Goal: Book appointment/travel/reservation

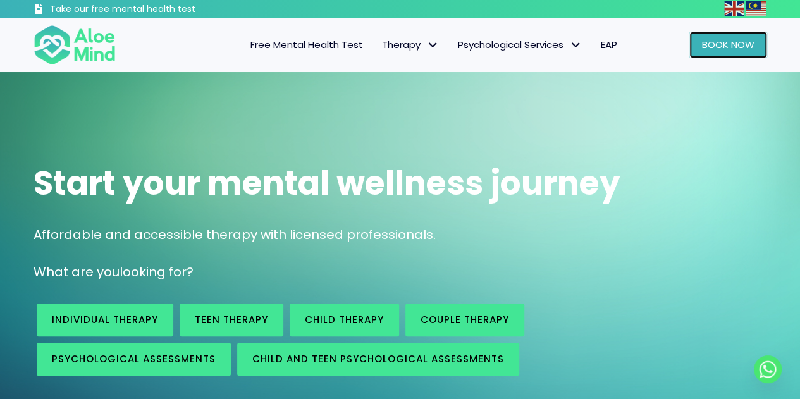
click at [717, 46] on span "Book Now" at bounding box center [728, 44] width 53 height 13
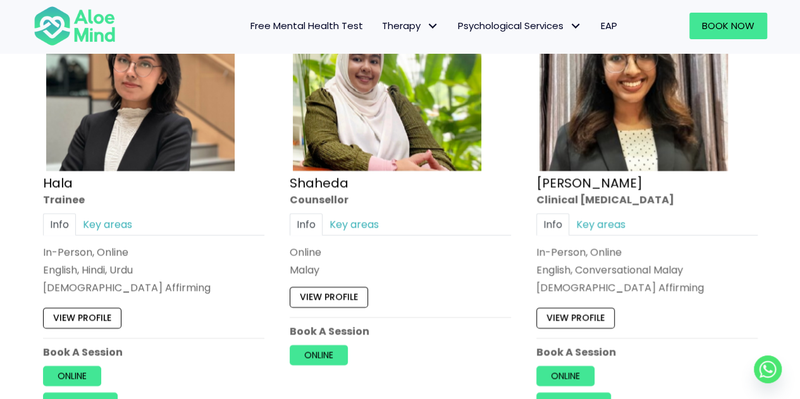
scroll to position [1265, 0]
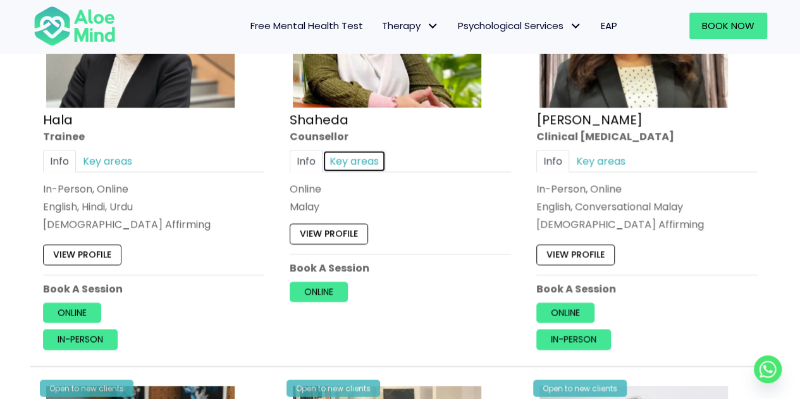
click at [373, 163] on link "Key areas" at bounding box center [354, 162] width 63 height 22
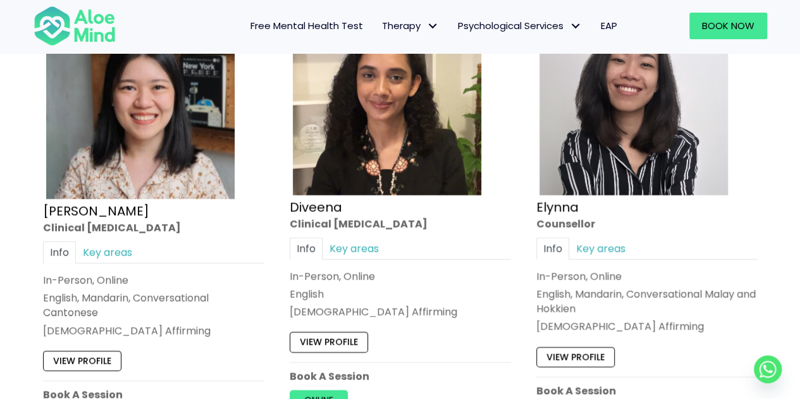
scroll to position [1328, 0]
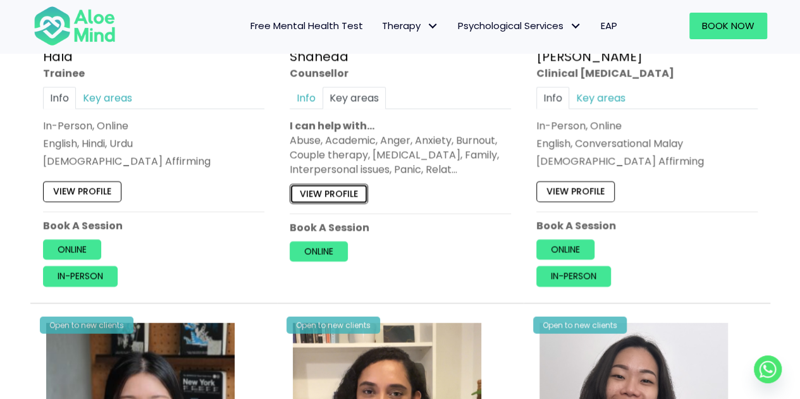
click at [355, 187] on link "View profile" at bounding box center [329, 194] width 78 height 20
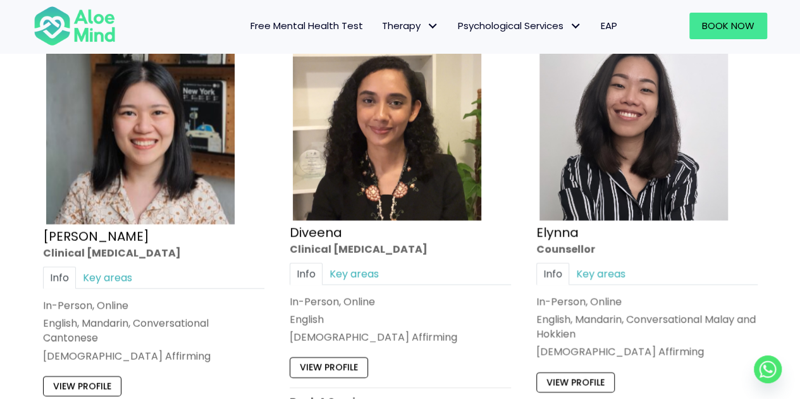
scroll to position [1645, 0]
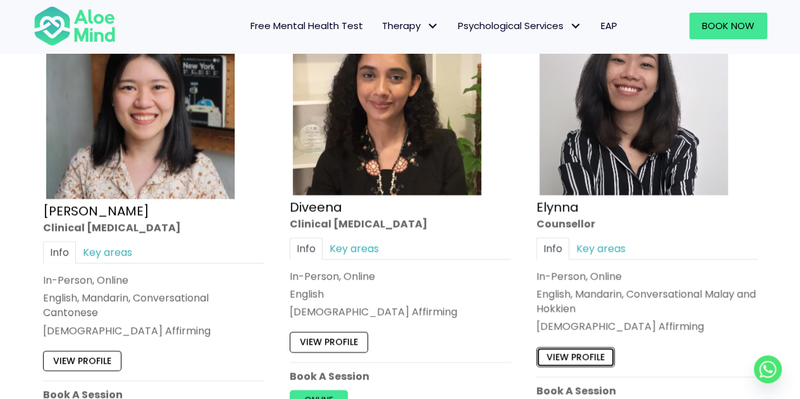
click at [584, 354] on link "View profile" at bounding box center [575, 357] width 78 height 20
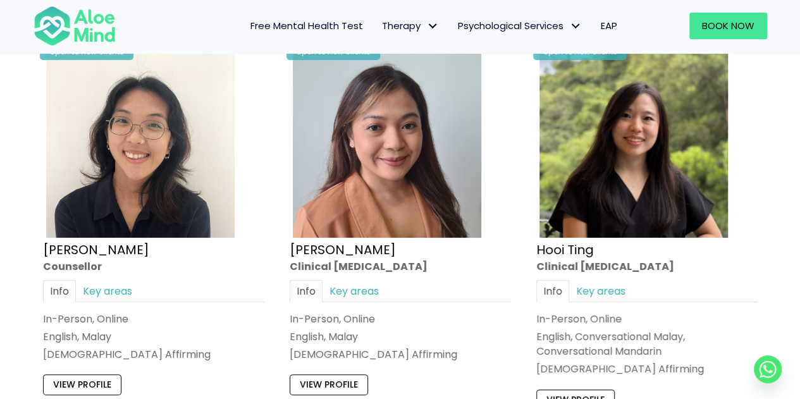
scroll to position [2214, 0]
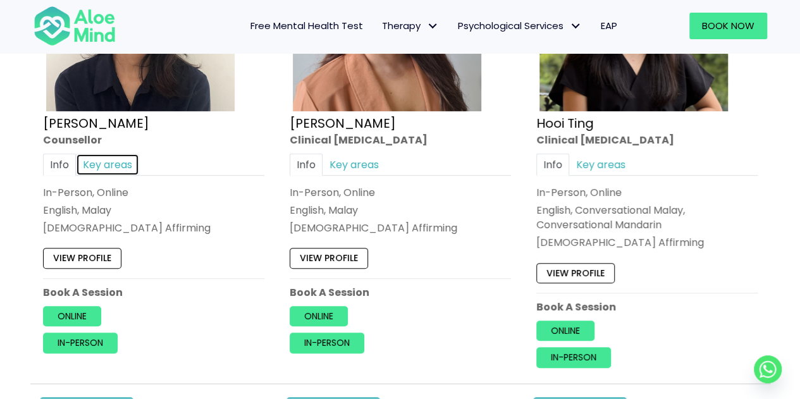
click at [106, 160] on link "Key areas" at bounding box center [107, 164] width 63 height 22
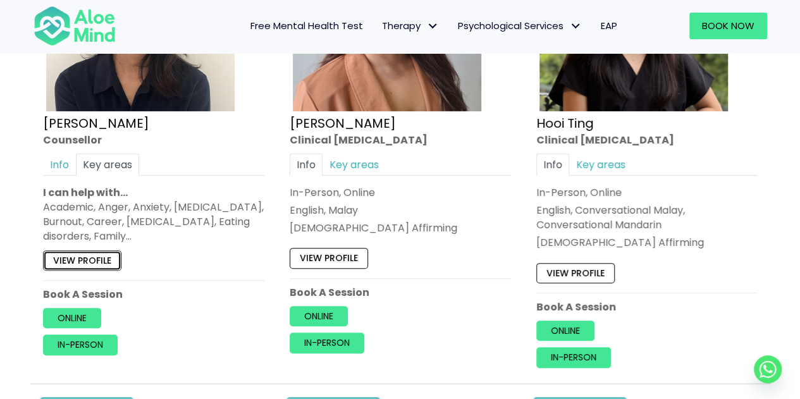
click at [91, 257] on link "View profile" at bounding box center [82, 260] width 78 height 20
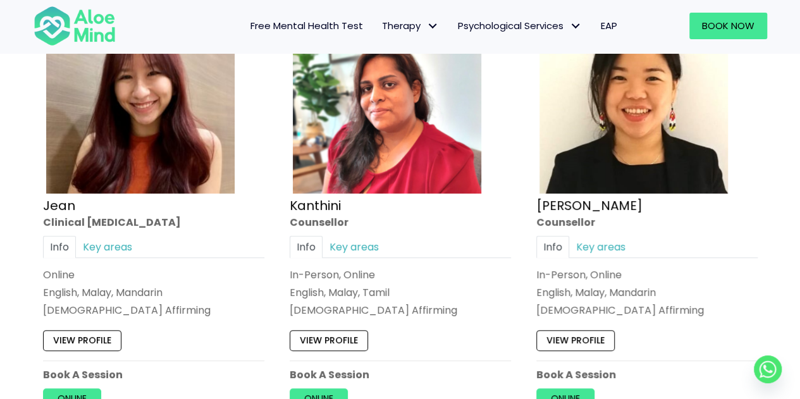
scroll to position [2593, 0]
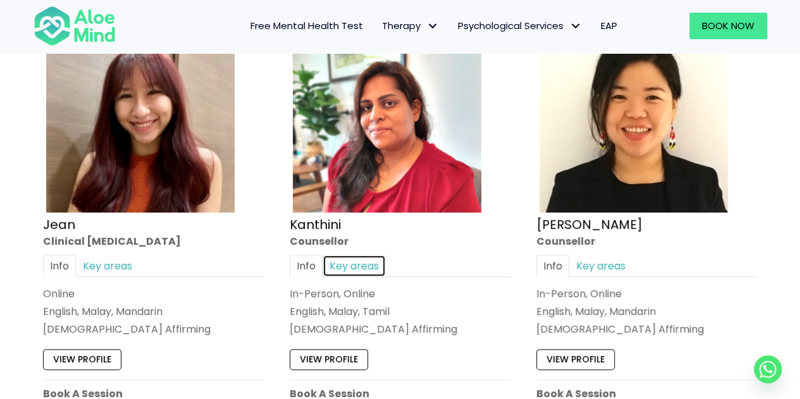
click at [335, 264] on link "Key areas" at bounding box center [354, 266] width 63 height 22
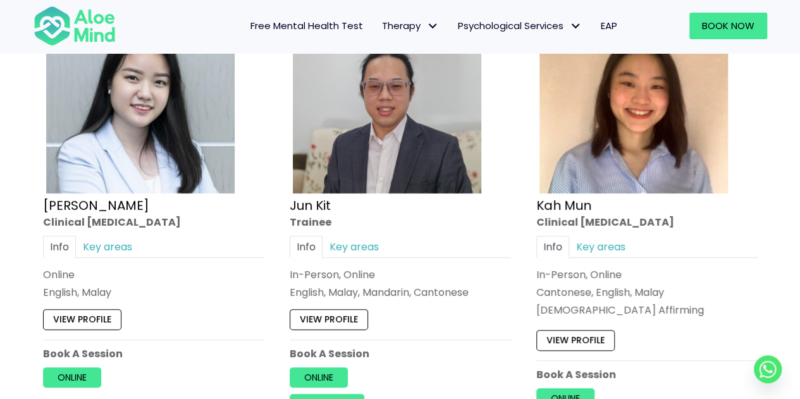
scroll to position [4554, 0]
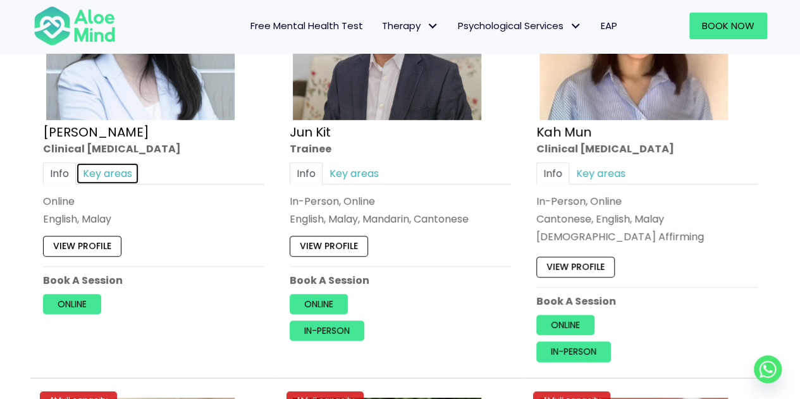
click at [95, 162] on link "Key areas" at bounding box center [107, 173] width 63 height 22
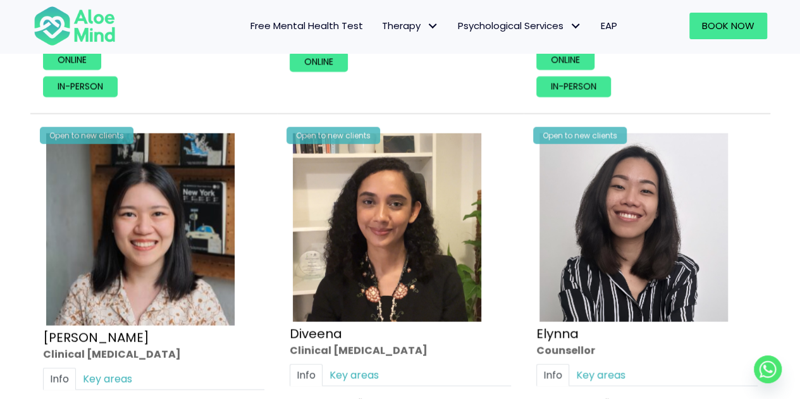
scroll to position [1139, 0]
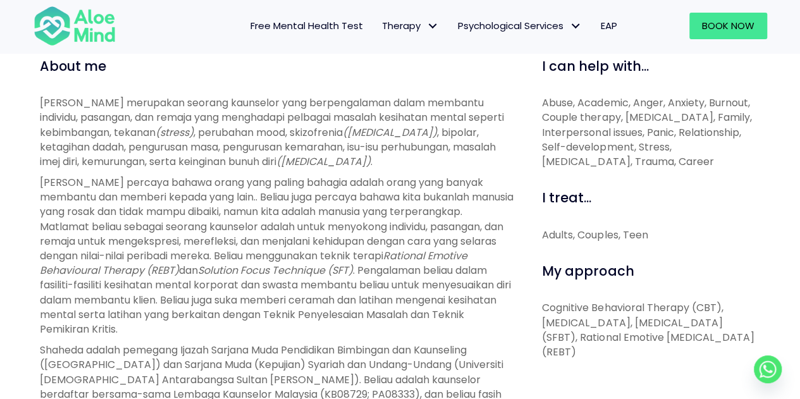
scroll to position [506, 0]
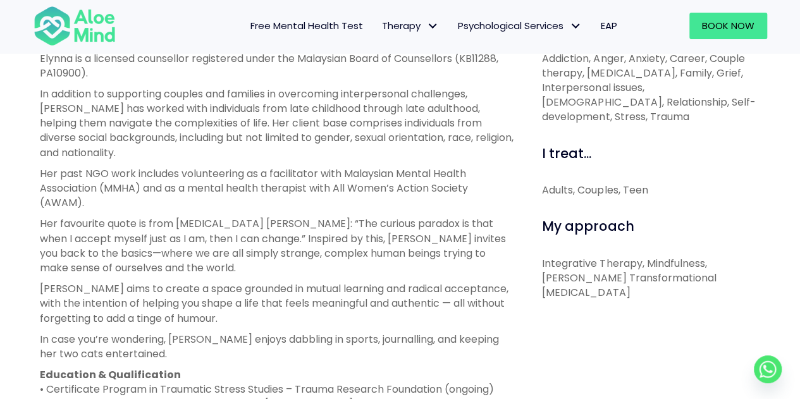
scroll to position [190, 0]
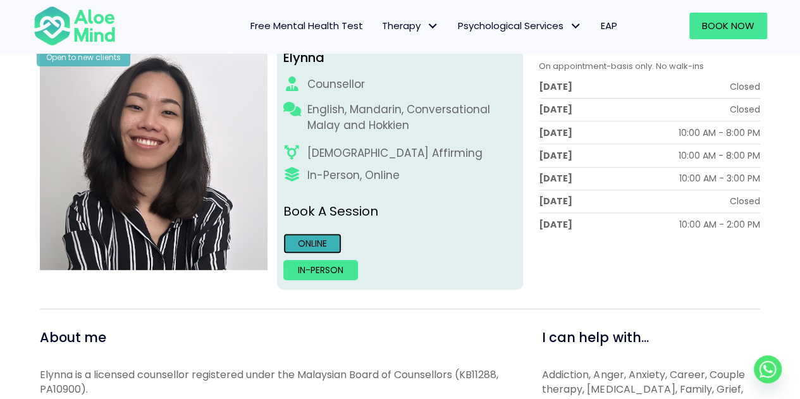
click at [314, 240] on link "Online" at bounding box center [312, 243] width 58 height 20
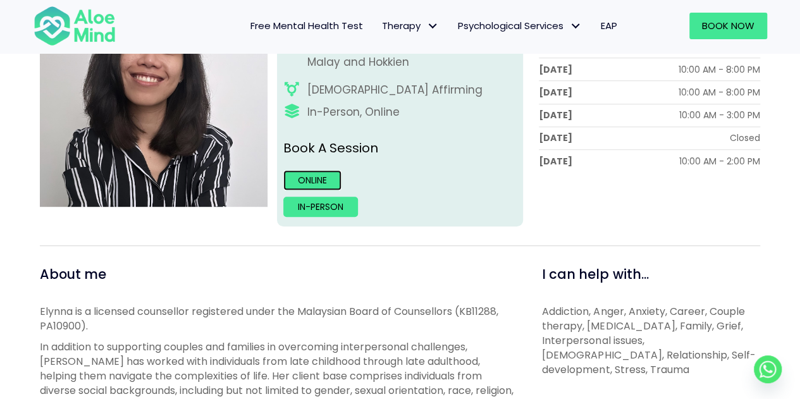
scroll to position [127, 0]
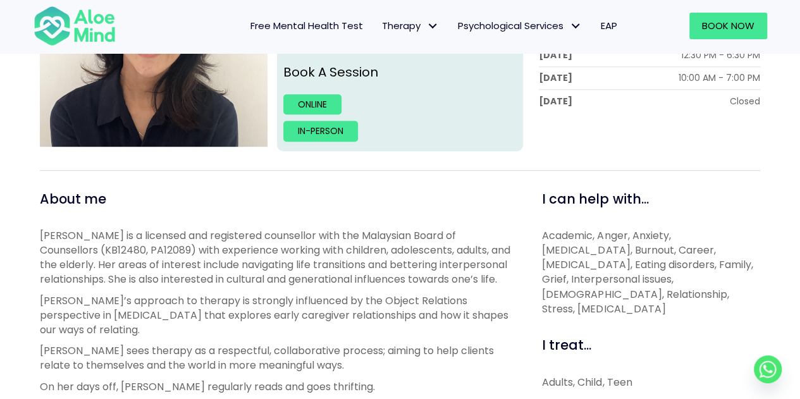
scroll to position [380, 0]
